Goal: Complete application form: Complete application form

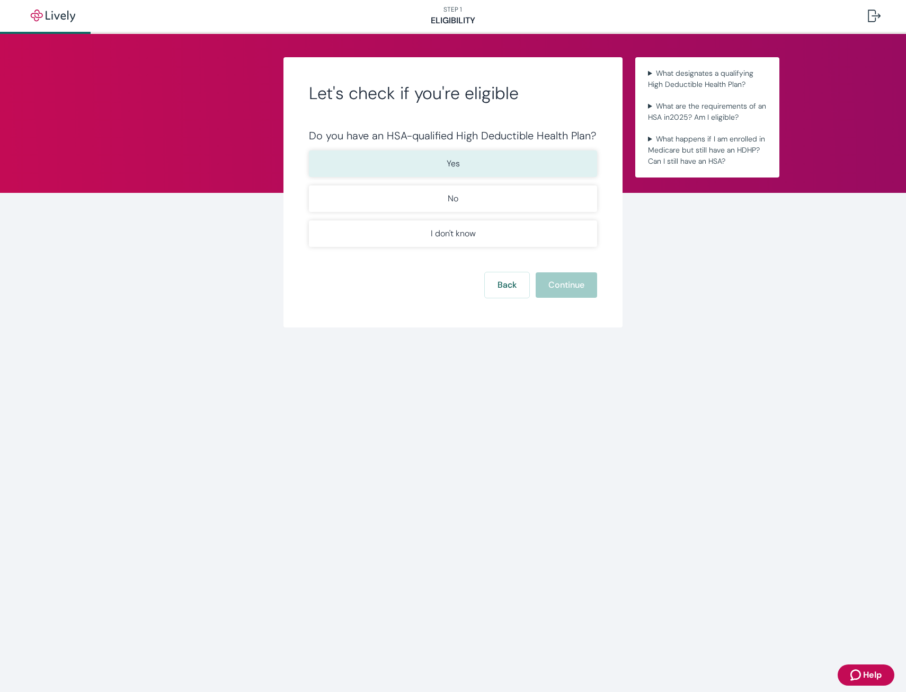
click at [467, 165] on button "Yes" at bounding box center [453, 163] width 288 height 26
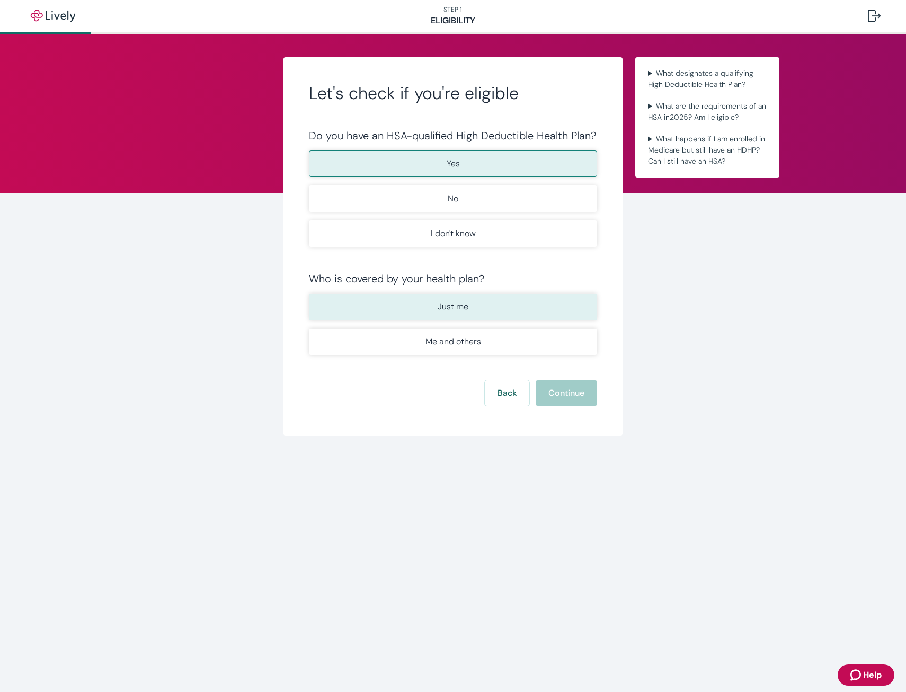
click at [469, 306] on button "Just me" at bounding box center [453, 306] width 288 height 26
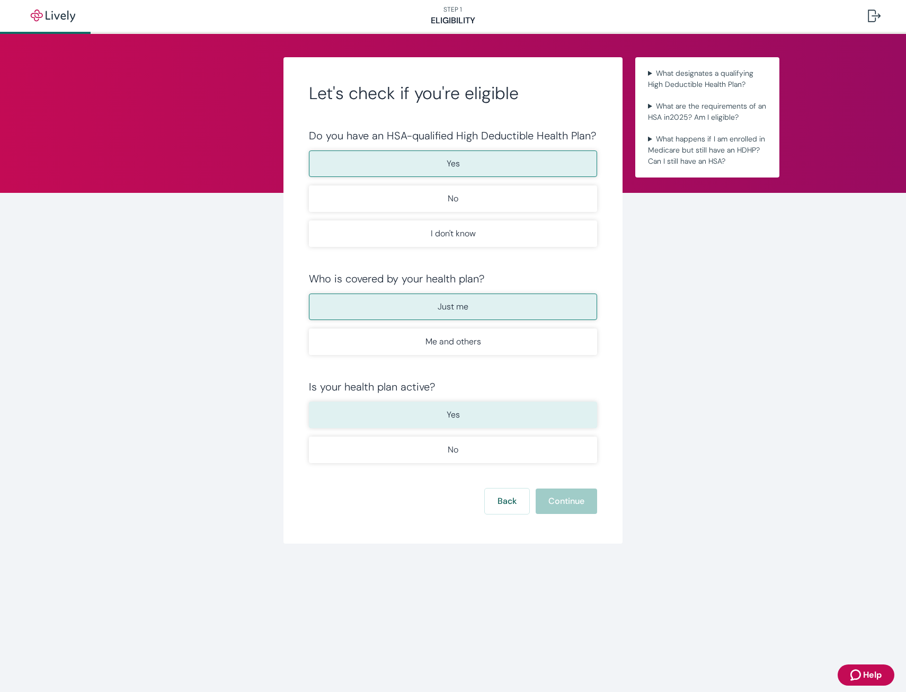
click at [453, 413] on p "Yes" at bounding box center [452, 414] width 13 height 13
click at [572, 496] on button "Continue" at bounding box center [565, 500] width 61 height 25
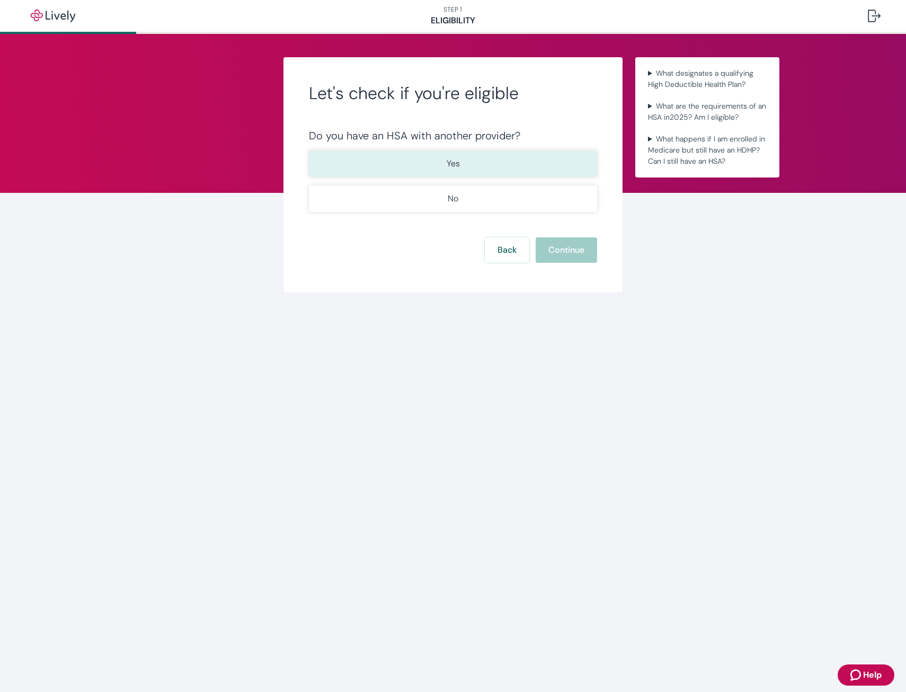
click at [466, 168] on button "Yes" at bounding box center [453, 163] width 288 height 26
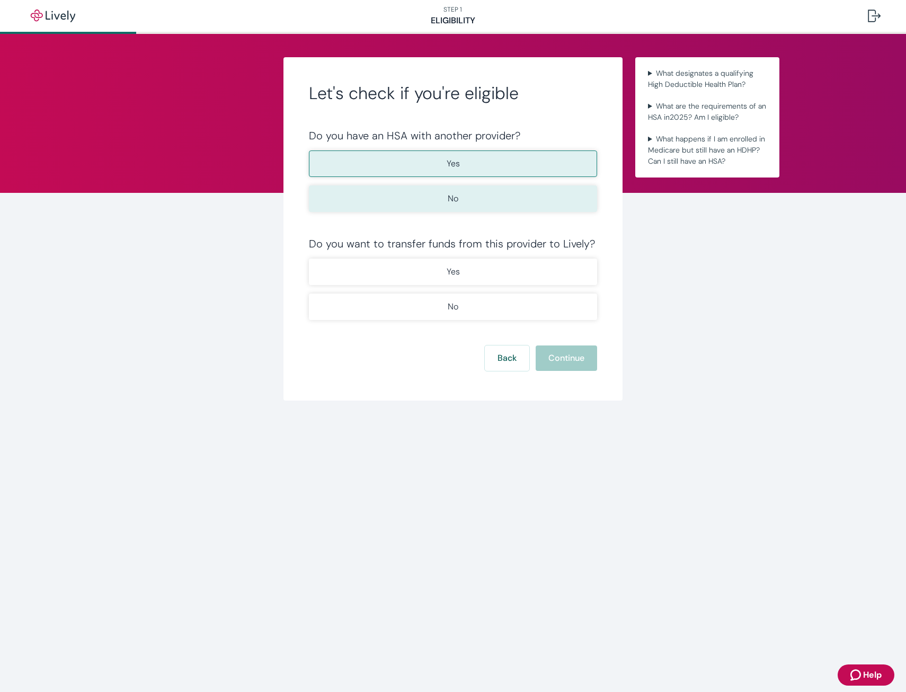
click at [469, 200] on button "No" at bounding box center [453, 198] width 288 height 26
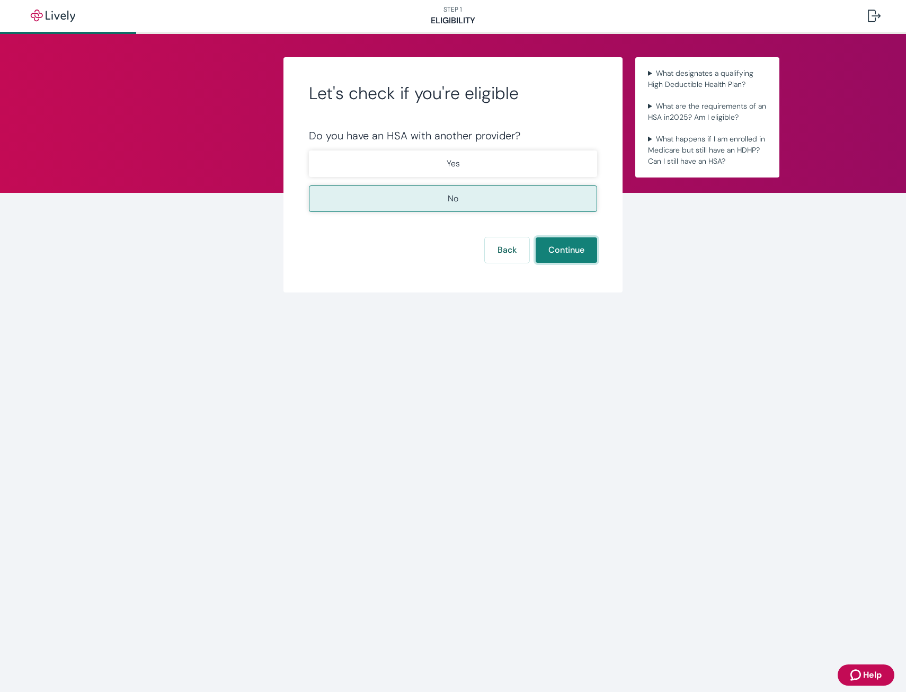
click at [544, 247] on button "Continue" at bounding box center [565, 249] width 61 height 25
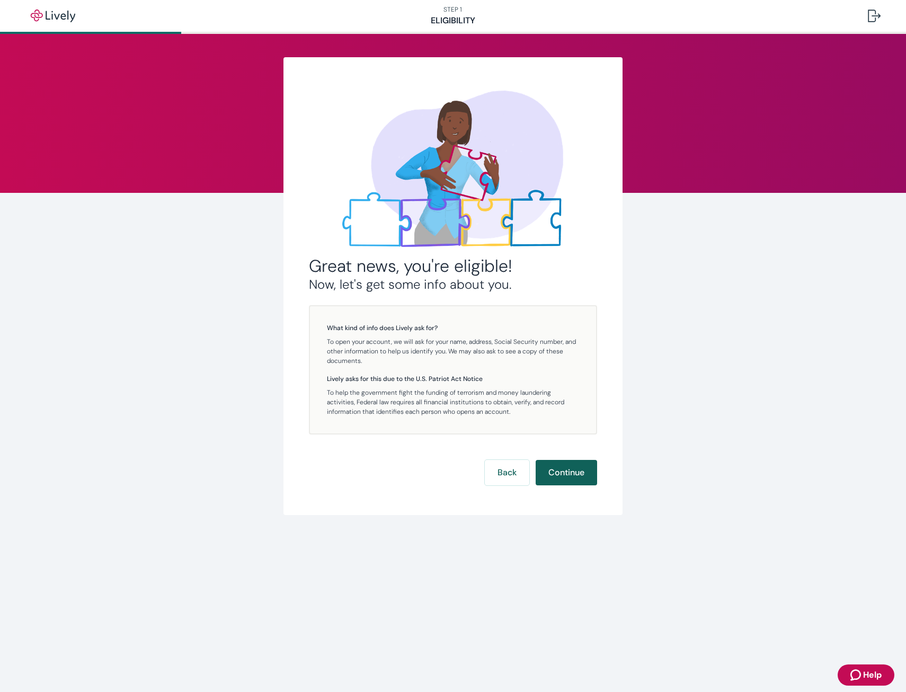
click at [567, 461] on button "Continue" at bounding box center [565, 472] width 61 height 25
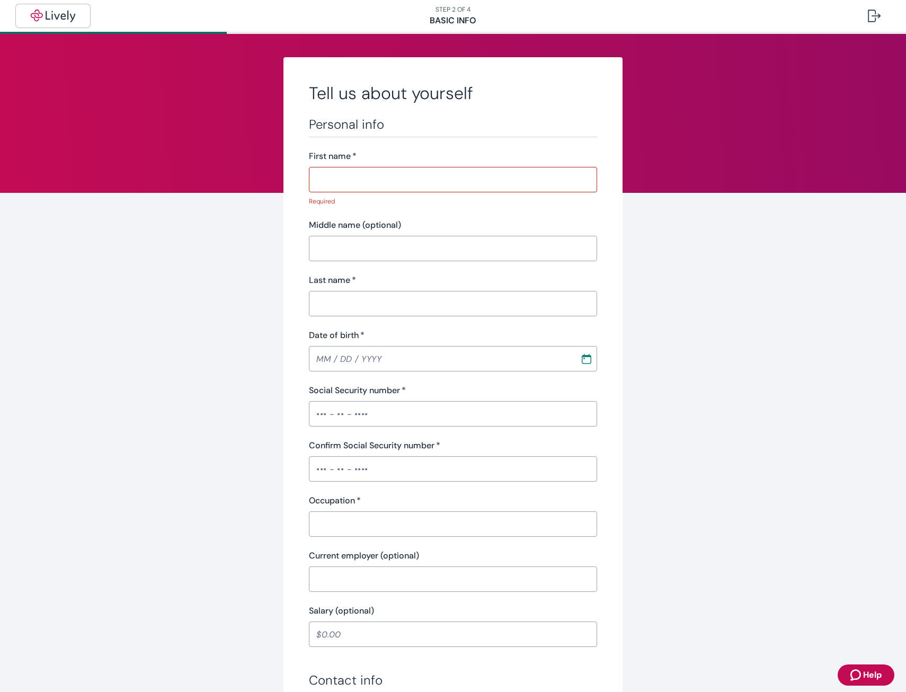
click at [58, 14] on img "button" at bounding box center [52, 16] width 59 height 13
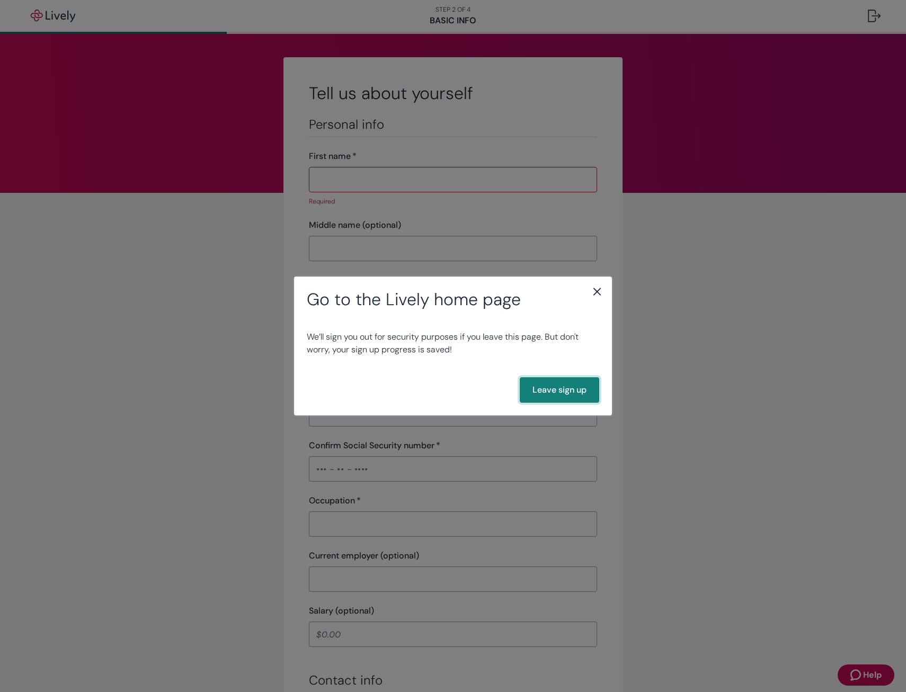
click at [558, 386] on button "Leave sign up" at bounding box center [559, 389] width 79 height 25
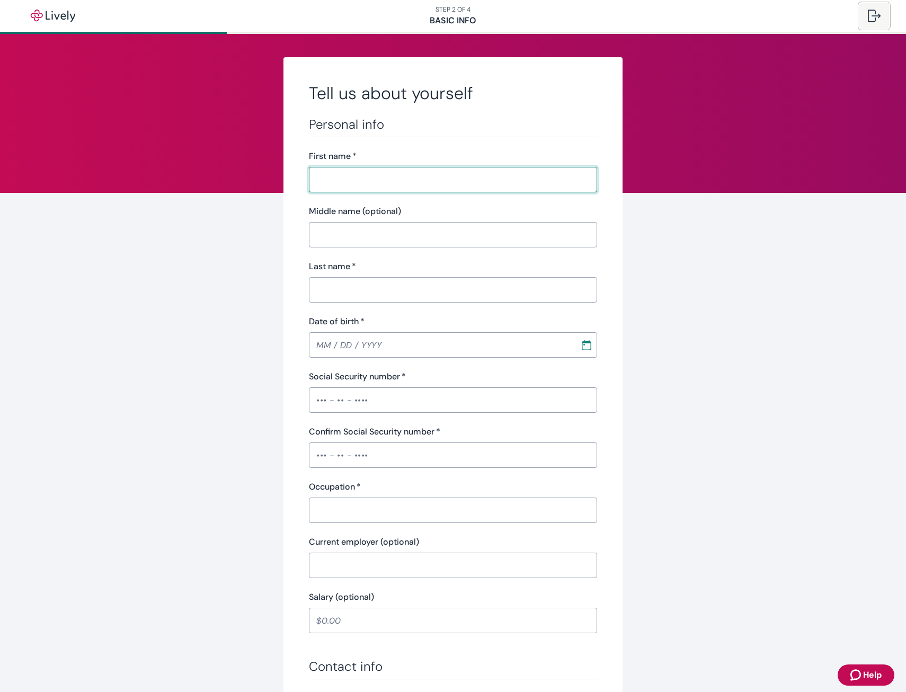
click at [871, 16] on div at bounding box center [874, 16] width 13 height 13
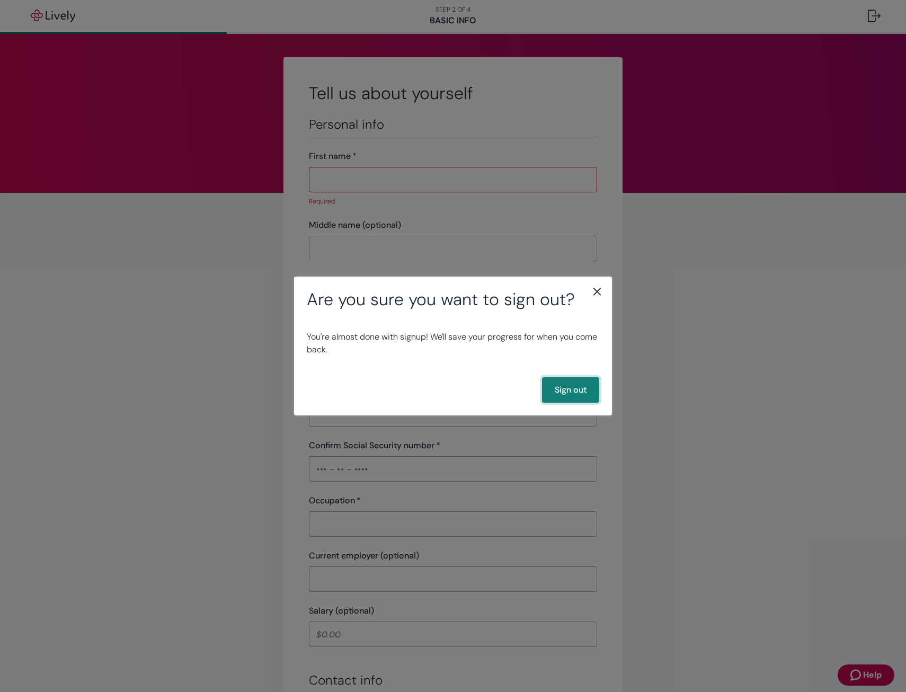
click at [574, 392] on button "Sign out" at bounding box center [570, 389] width 57 height 25
